Goal: Find specific page/section: Find specific page/section

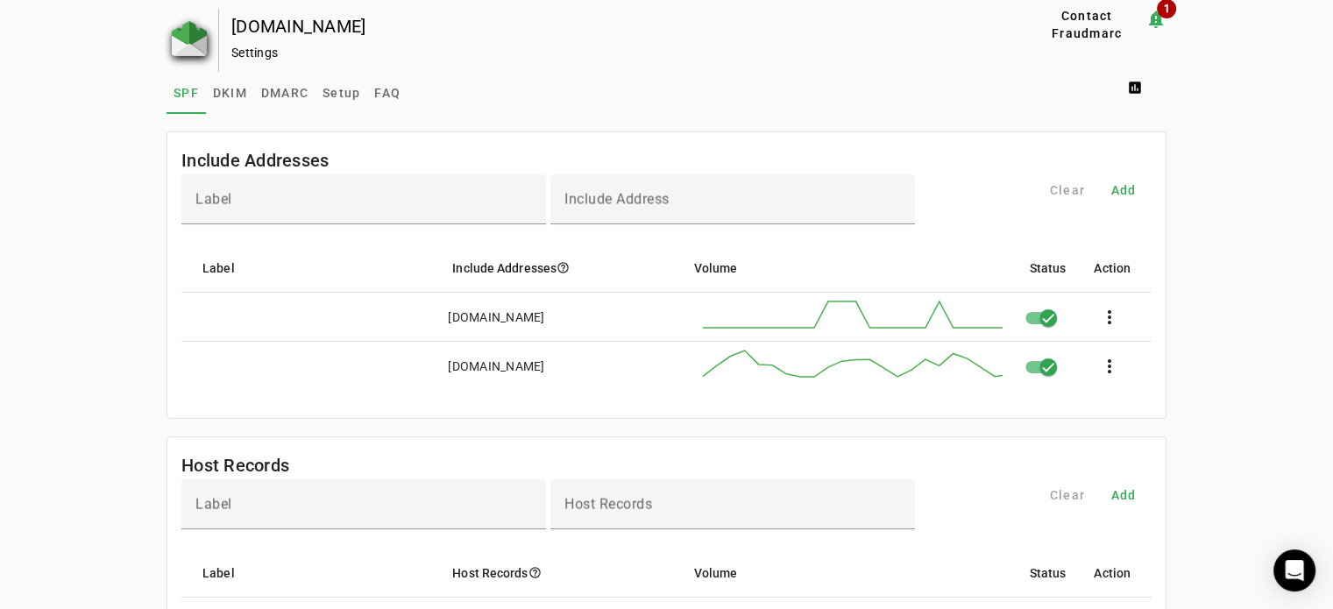
click at [200, 42] on img at bounding box center [189, 38] width 35 height 35
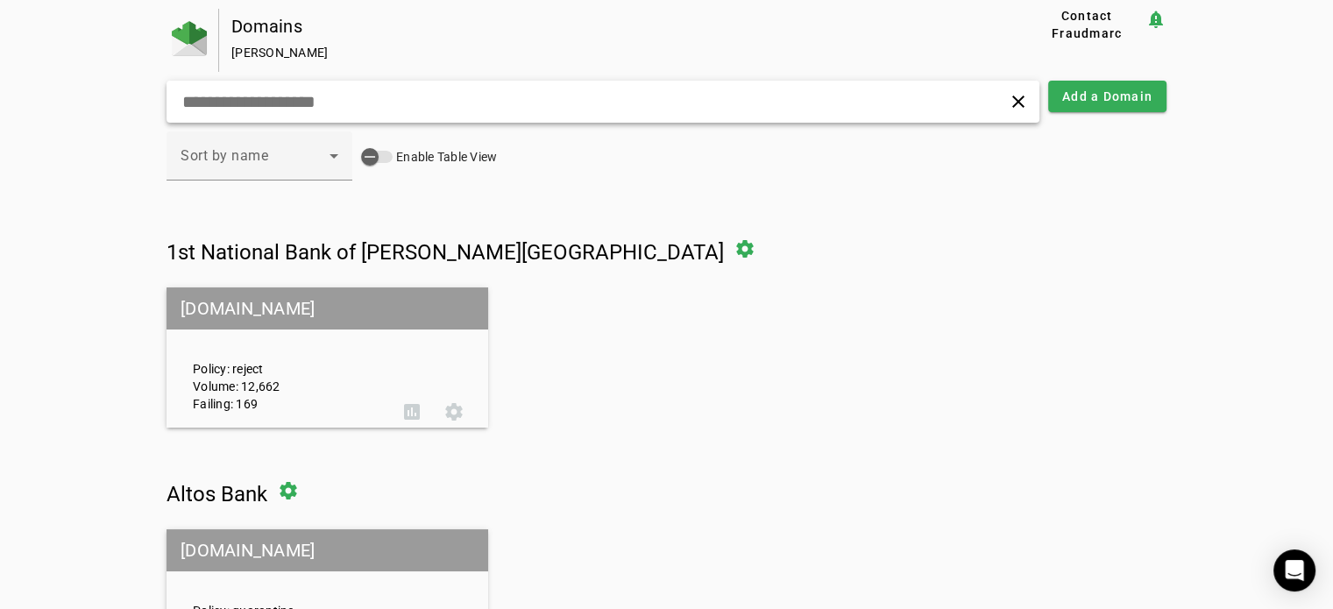
click at [421, 112] on div "clear" at bounding box center [602, 102] width 873 height 42
click at [393, 88] on div "clear" at bounding box center [602, 102] width 873 height 42
click at [302, 107] on input "text" at bounding box center [420, 101] width 480 height 21
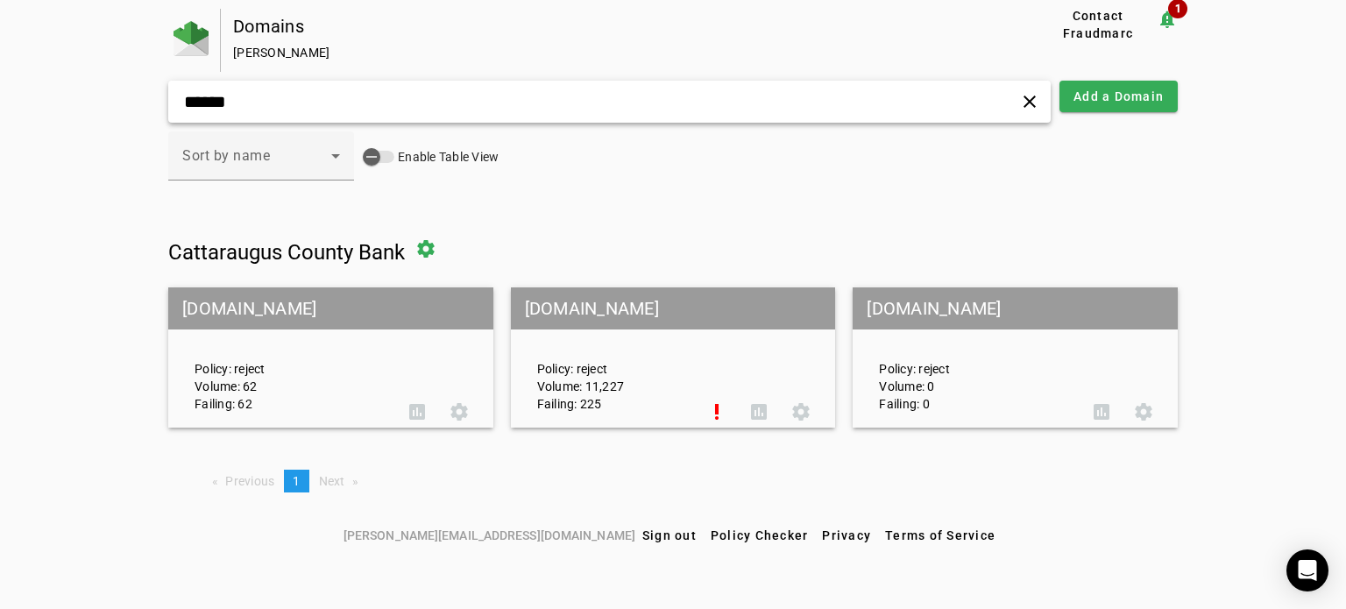
type input "******"
click at [605, 301] on mat-grid-tile-header "[DOMAIN_NAME]" at bounding box center [673, 308] width 325 height 42
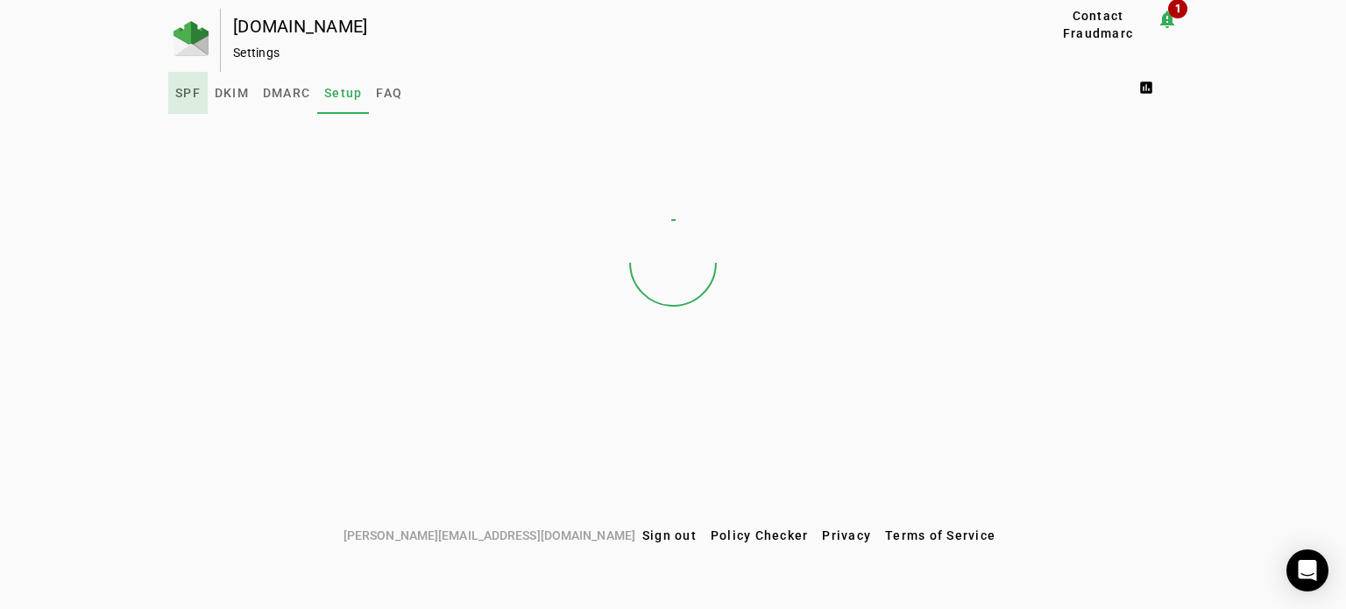
click at [174, 97] on link "SPF" at bounding box center [187, 93] width 39 height 42
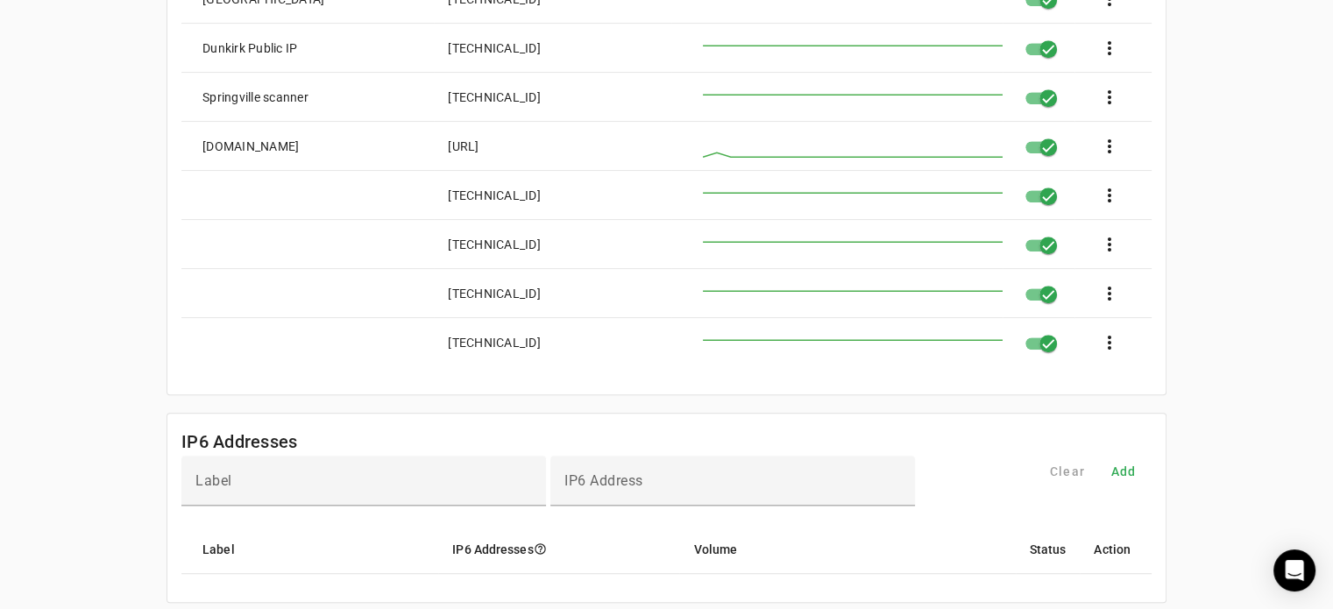
scroll to position [1672, 0]
